Goal: Task Accomplishment & Management: Complete application form

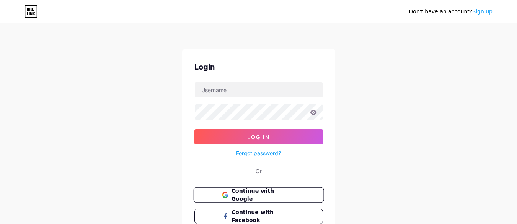
click at [256, 198] on span "Continue with Google" at bounding box center [263, 195] width 64 height 16
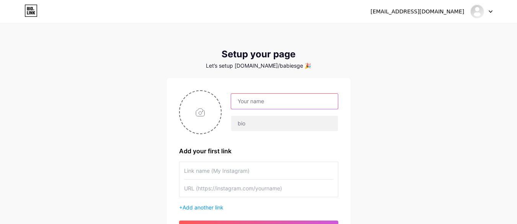
click at [261, 104] on input "text" at bounding box center [284, 101] width 106 height 15
drag, startPoint x: 278, startPoint y: 102, endPoint x: 325, endPoint y: 104, distance: 46.4
click at [325, 104] on input "[EMAIL_ADDRESS][DOMAIN_NAME]" at bounding box center [284, 101] width 106 height 15
click at [255, 102] on input "babiesgetaway" at bounding box center [284, 101] width 106 height 15
type input "babies getaway"
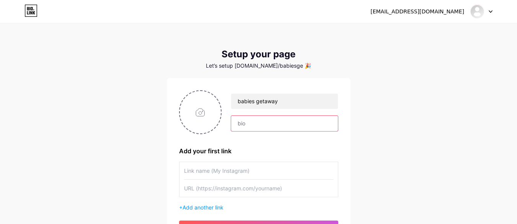
click at [260, 122] on input "text" at bounding box center [284, 123] width 106 height 15
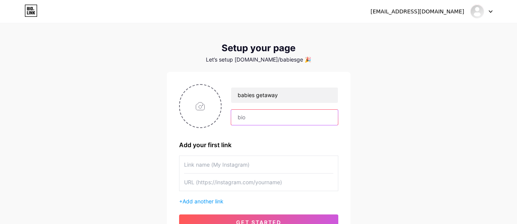
scroll to position [46, 0]
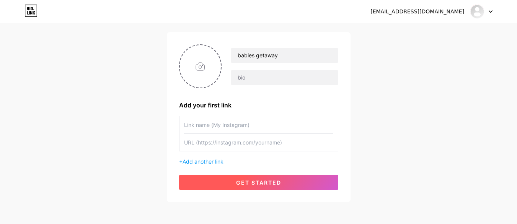
click at [217, 181] on button "get started" at bounding box center [258, 182] width 159 height 15
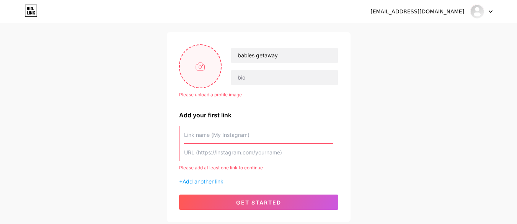
click at [204, 68] on input "file" at bounding box center [200, 66] width 41 height 42
type input "C:\fakepath\Untitled design (18).png"
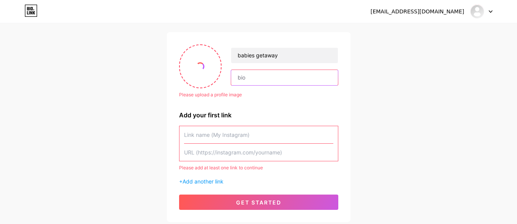
click at [246, 83] on input "text" at bounding box center [284, 77] width 106 height 15
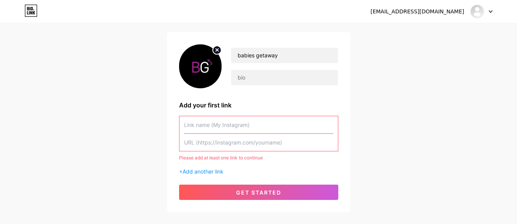
click at [212, 126] on input "text" at bounding box center [258, 124] width 149 height 17
paste input "Babies Getaway is a U.S.-based provider of premium baby equipment rentals, serv…"
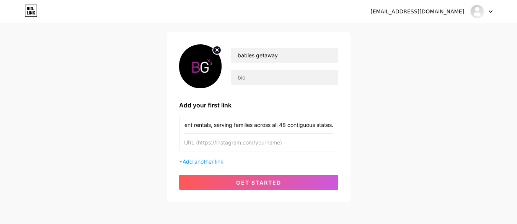
type input "Babies Getaway is a U.S.-based provider of premium baby equipment rentals, serv…"
click at [214, 148] on input "text" at bounding box center [258, 142] width 149 height 17
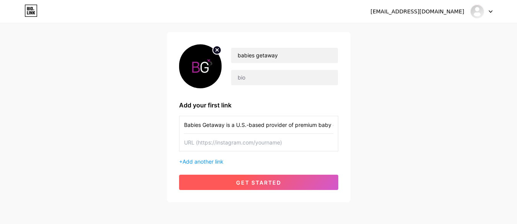
click at [227, 184] on button "get started" at bounding box center [258, 182] width 159 height 15
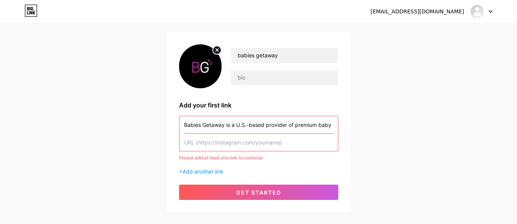
click at [206, 149] on input "text" at bounding box center [258, 142] width 149 height 17
click at [217, 144] on input "text" at bounding box center [258, 142] width 149 height 17
paste input "[URL][DOMAIN_NAME]"
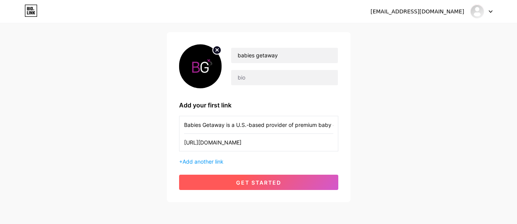
type input "[URL][DOMAIN_NAME]"
click at [256, 186] on button "get started" at bounding box center [258, 182] width 159 height 15
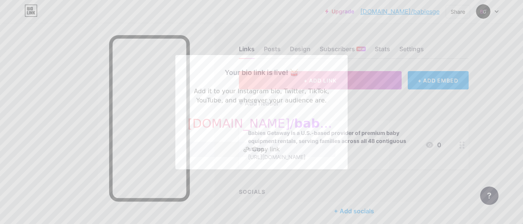
click at [402, 135] on div at bounding box center [261, 112] width 523 height 224
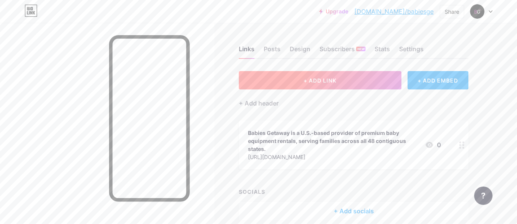
click at [328, 78] on span "+ ADD LINK" at bounding box center [320, 80] width 33 height 7
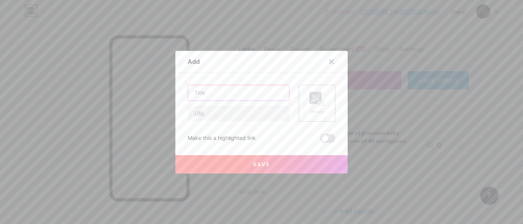
click at [217, 93] on input "text" at bounding box center [238, 92] width 101 height 15
click at [214, 113] on input "text" at bounding box center [238, 113] width 101 height 15
paste input "[URL][DOMAIN_NAME]"
type input "[URL][DOMAIN_NAME]"
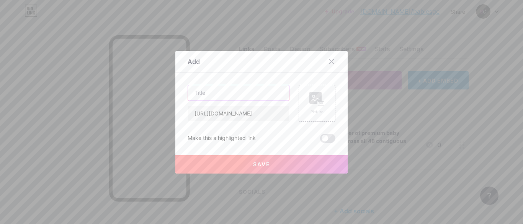
scroll to position [0, 0]
click at [212, 97] on input "text" at bounding box center [238, 92] width 101 height 15
paste input "Rent Baby Stroller, Car Seat & Cribs Nationwide | Babies Getaway"
type input "Rent Baby Stroller, Car Seat & Cribs Nationwide | Babies Getaway"
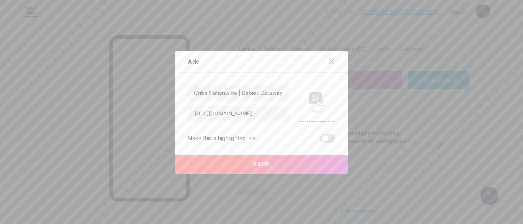
click at [283, 164] on button "Save" at bounding box center [261, 164] width 172 height 18
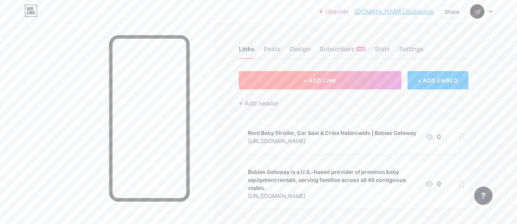
click at [336, 79] on span "+ ADD LINK" at bounding box center [320, 80] width 33 height 7
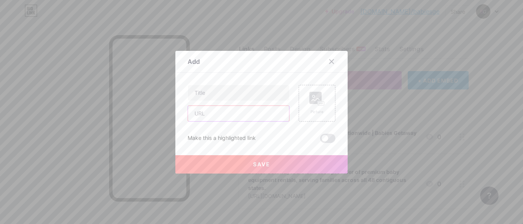
click at [208, 111] on input "text" at bounding box center [238, 113] width 101 height 15
paste input "[URL][DOMAIN_NAME]"
type input "[URL][DOMAIN_NAME]"
click at [210, 96] on input "text" at bounding box center [238, 92] width 101 height 15
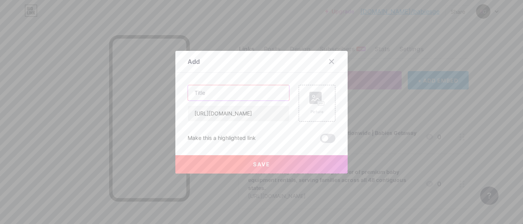
scroll to position [0, 0]
paste input "Baby Stroller Rental, Car Seat & Crib Rentals in [US_STATE] - Babies Getaway"
type input "Baby Stroller Rental, Car Seat & Crib Rentals in [US_STATE] - Babies Getaway"
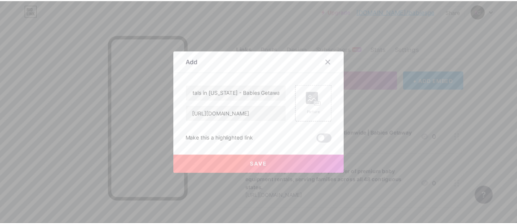
scroll to position [0, 0]
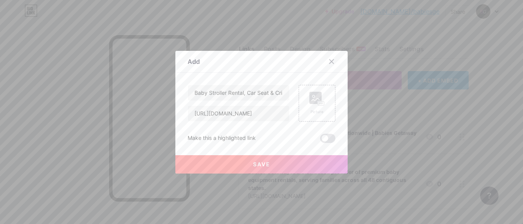
click at [254, 167] on span "Save" at bounding box center [261, 164] width 17 height 7
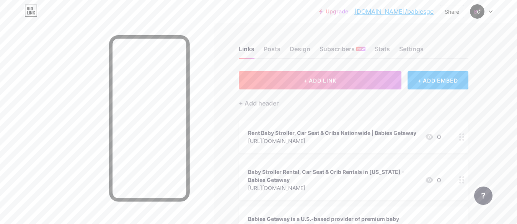
click at [311, 136] on div "Rent Baby Stroller, Car Seat & Cribs Nationwide | Babies Getaway" at bounding box center [332, 133] width 168 height 8
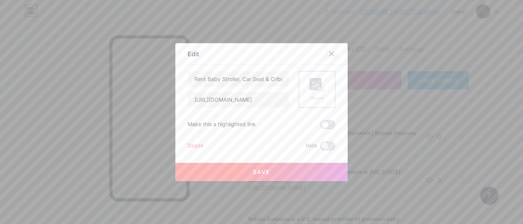
click at [328, 51] on icon at bounding box center [331, 54] width 6 height 6
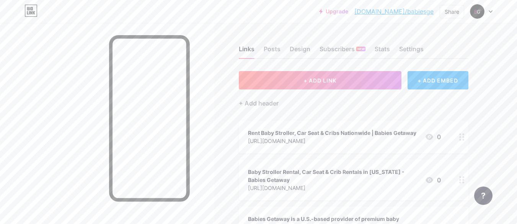
click at [409, 12] on link "[DOMAIN_NAME]/babiesge" at bounding box center [393, 11] width 79 height 9
